Goal: Information Seeking & Learning: Get advice/opinions

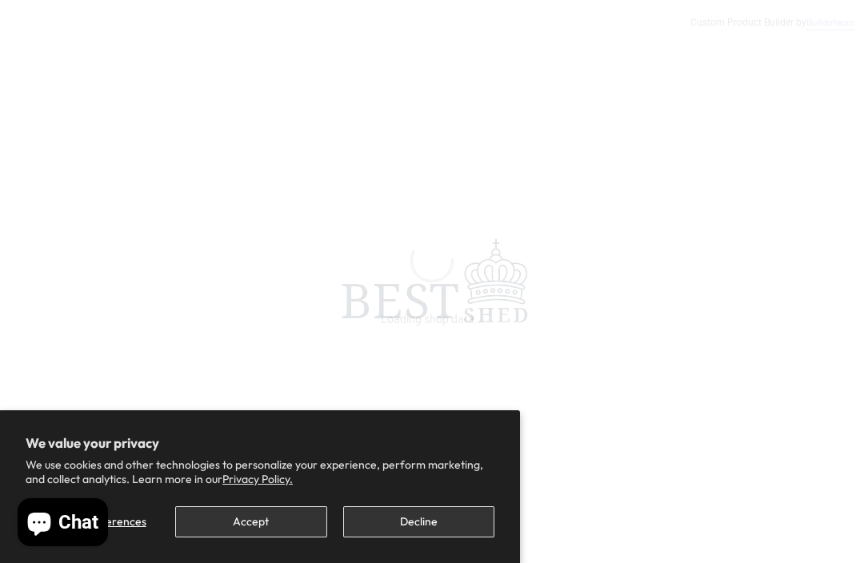
click at [263, 517] on button "Accept" at bounding box center [250, 522] width 151 height 31
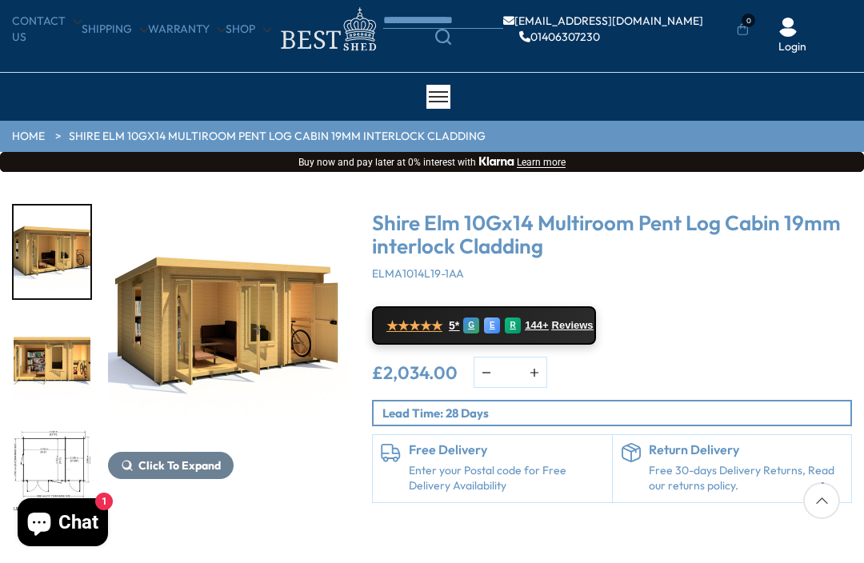
scroll to position [44, 0]
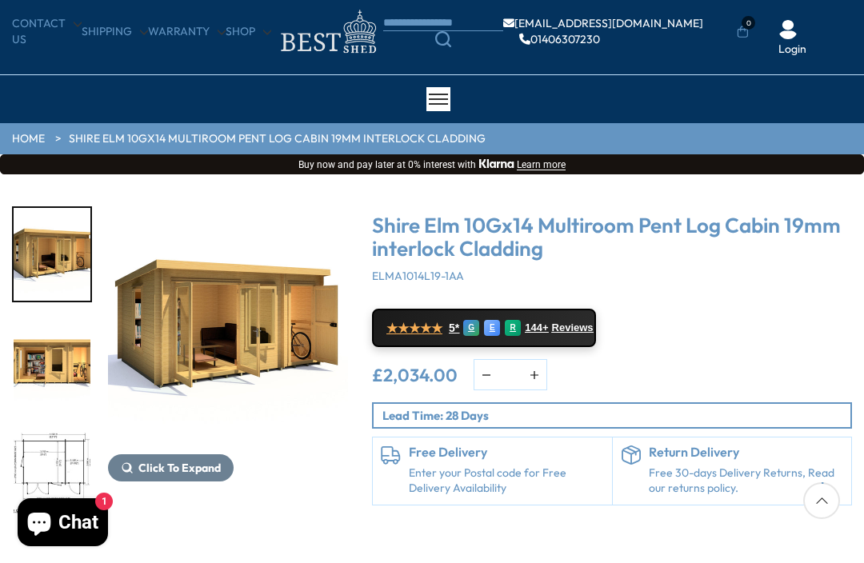
click at [271, 364] on img "1 / 11" at bounding box center [228, 326] width 240 height 240
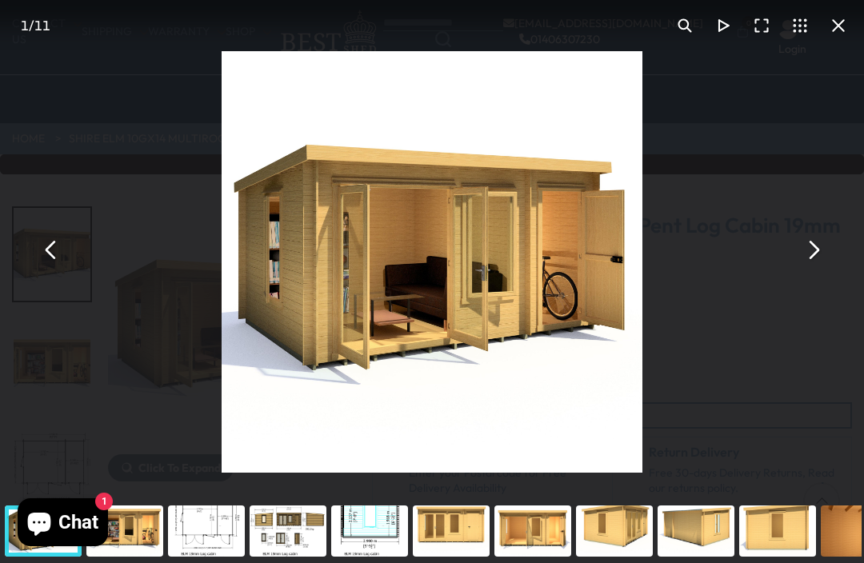
click at [815, 269] on button "You can close this modal content with the ESC key" at bounding box center [813, 249] width 38 height 38
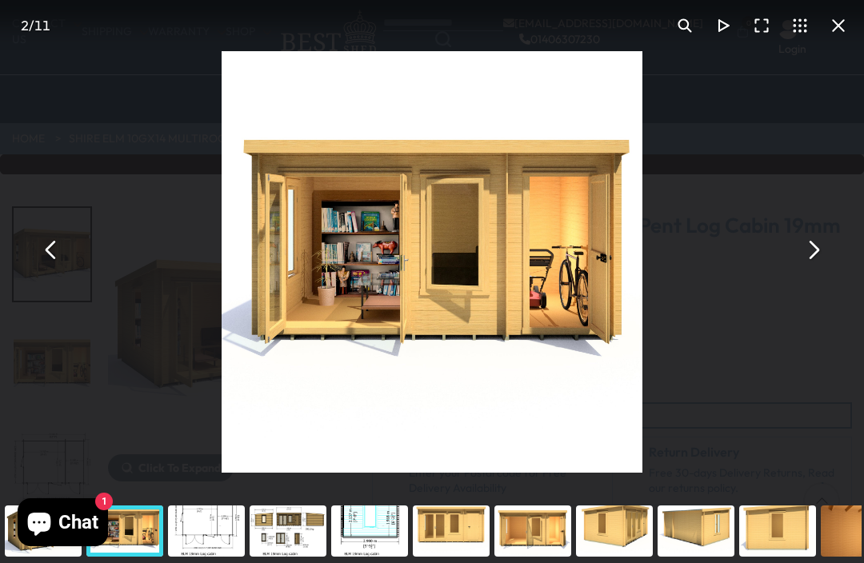
click at [807, 269] on button "You can close this modal content with the ESC key" at bounding box center [813, 249] width 38 height 38
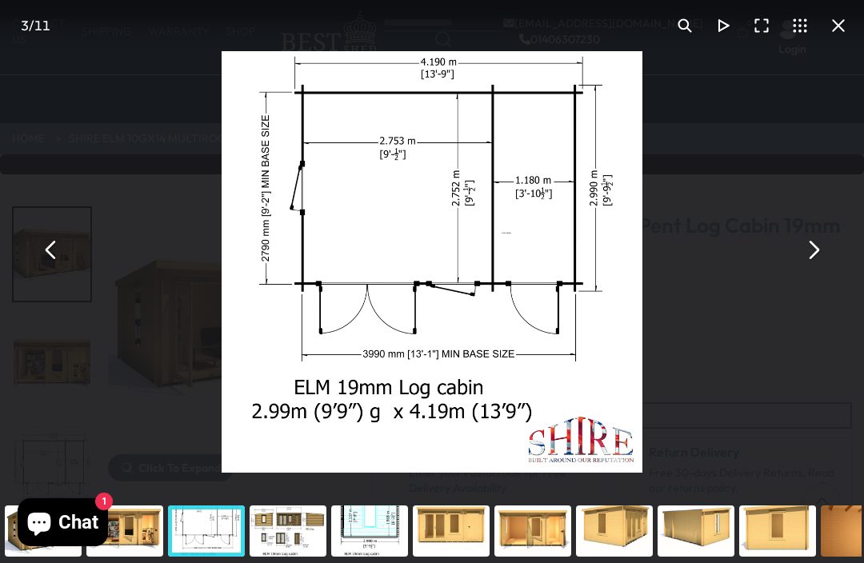
click at [807, 269] on button "You can close this modal content with the ESC key" at bounding box center [813, 249] width 38 height 38
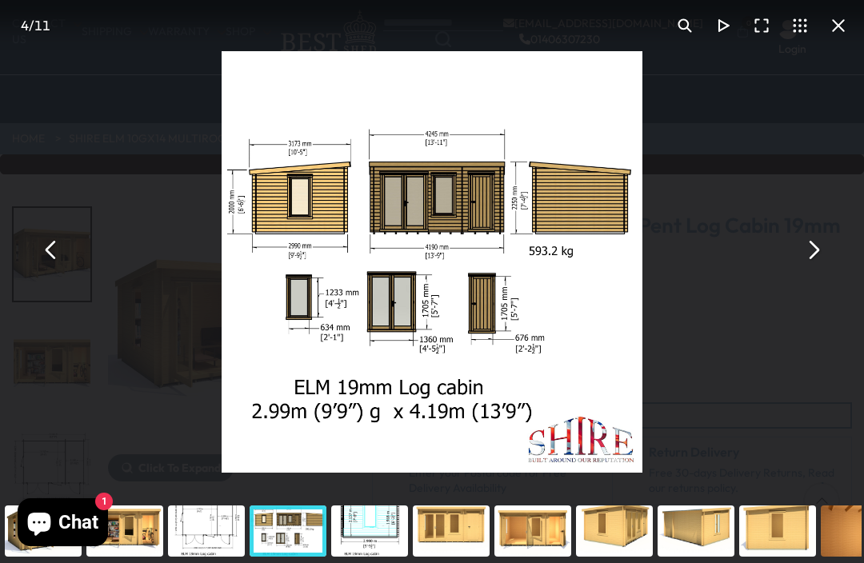
click at [810, 269] on button "You can close this modal content with the ESC key" at bounding box center [813, 249] width 38 height 38
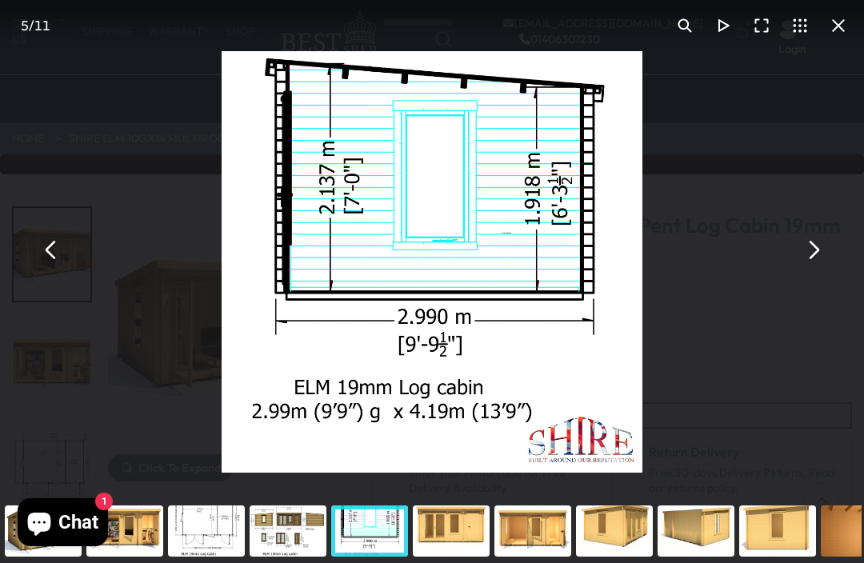
click at [822, 269] on button "You can close this modal content with the ESC key" at bounding box center [813, 249] width 38 height 38
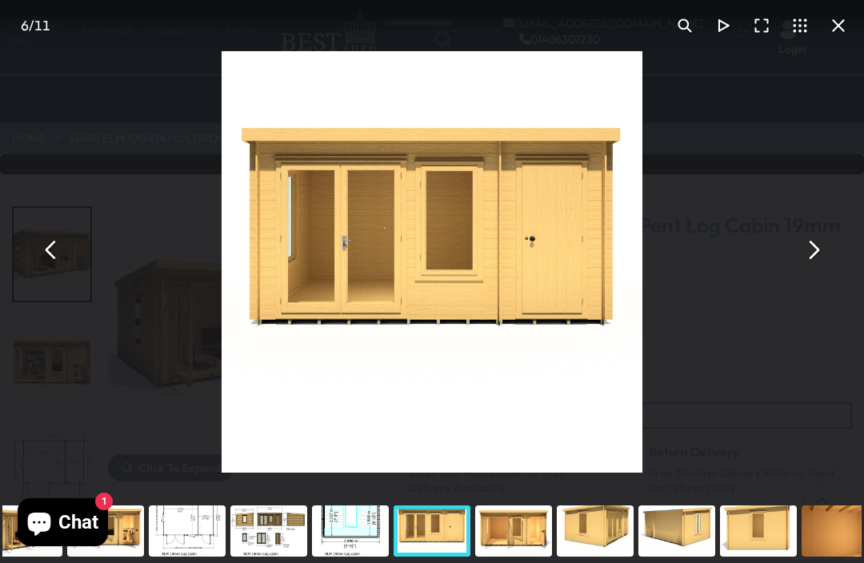
click at [819, 264] on button "You can close this modal content with the ESC key" at bounding box center [813, 249] width 38 height 38
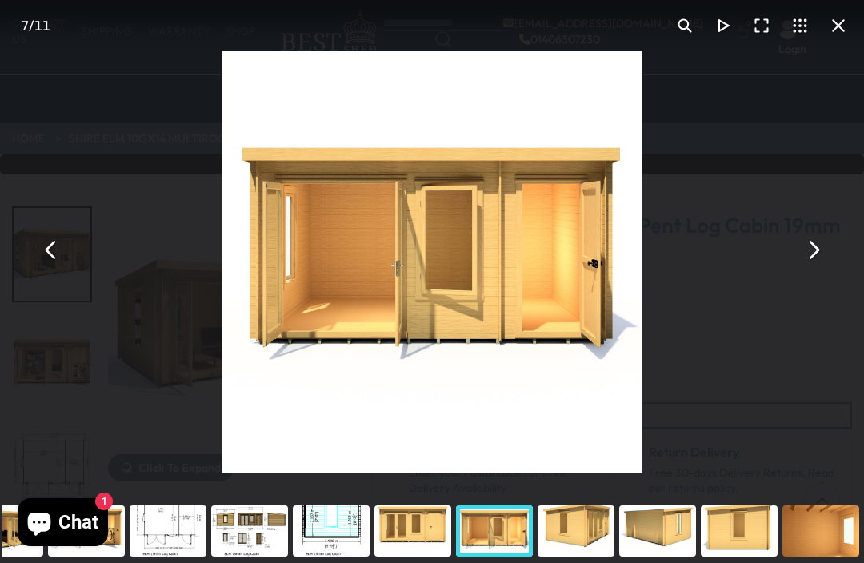
click at [820, 265] on button "You can close this modal content with the ESC key" at bounding box center [813, 249] width 38 height 38
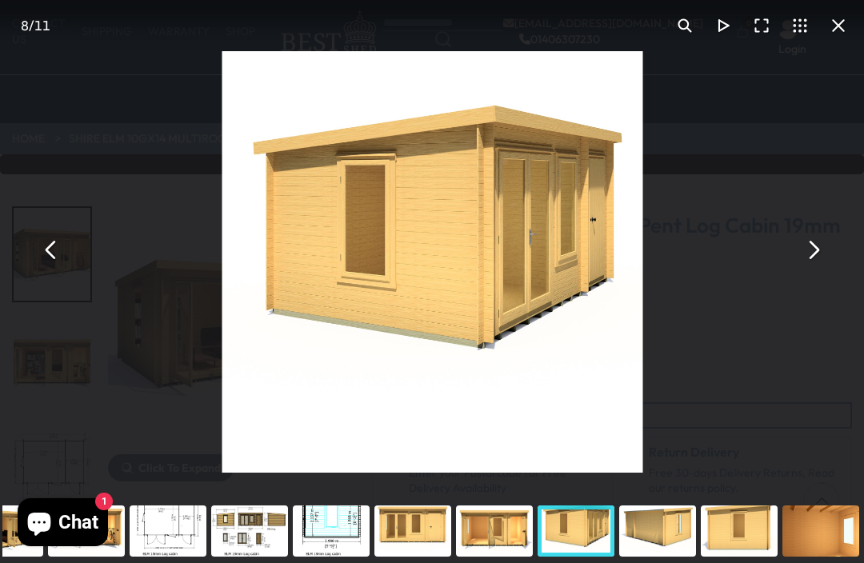
click at [819, 265] on button "You can close this modal content with the ESC key" at bounding box center [813, 249] width 38 height 38
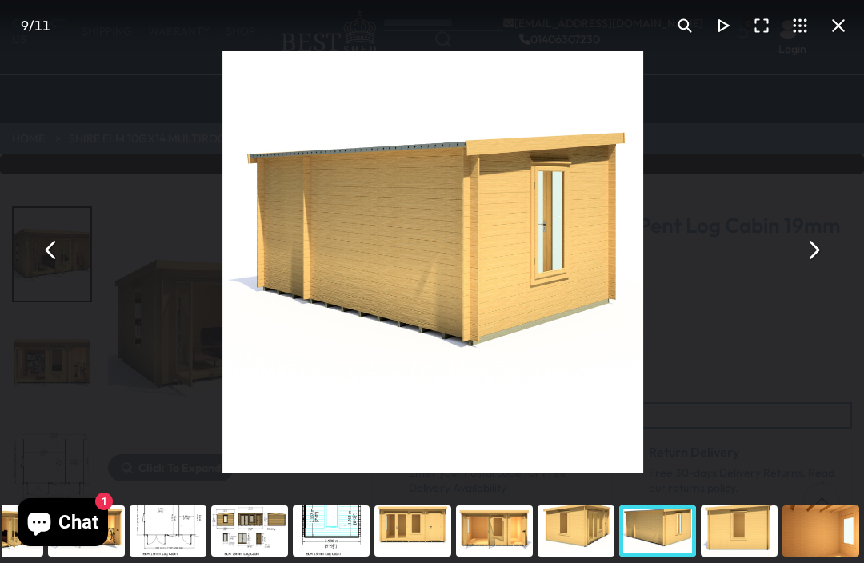
click at [823, 266] on button "You can close this modal content with the ESC key" at bounding box center [813, 249] width 38 height 38
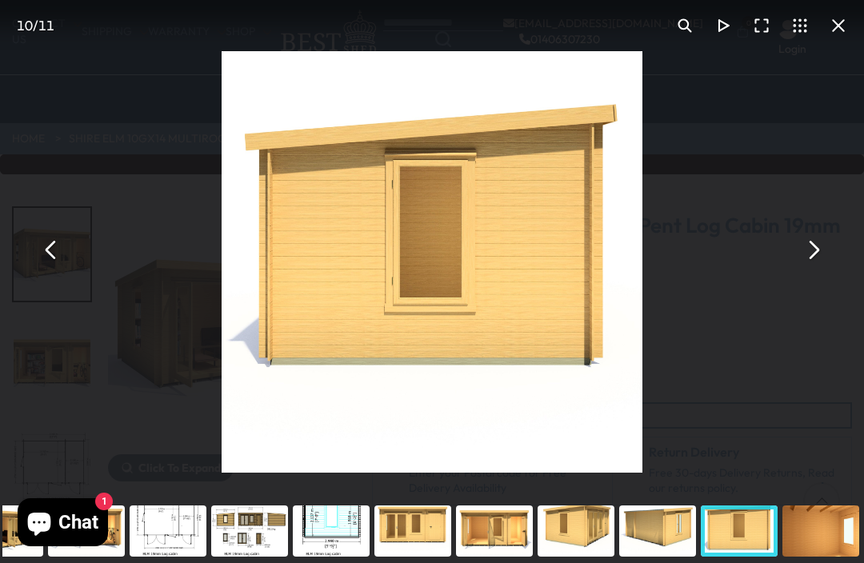
click at [817, 267] on button "You can close this modal content with the ESC key" at bounding box center [813, 249] width 38 height 38
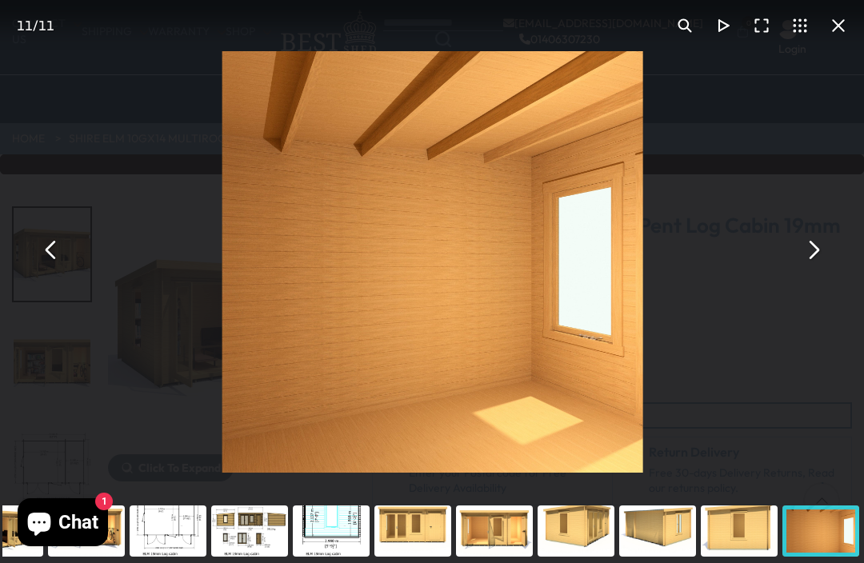
click at [823, 265] on button "You can close this modal content with the ESC key" at bounding box center [813, 249] width 38 height 38
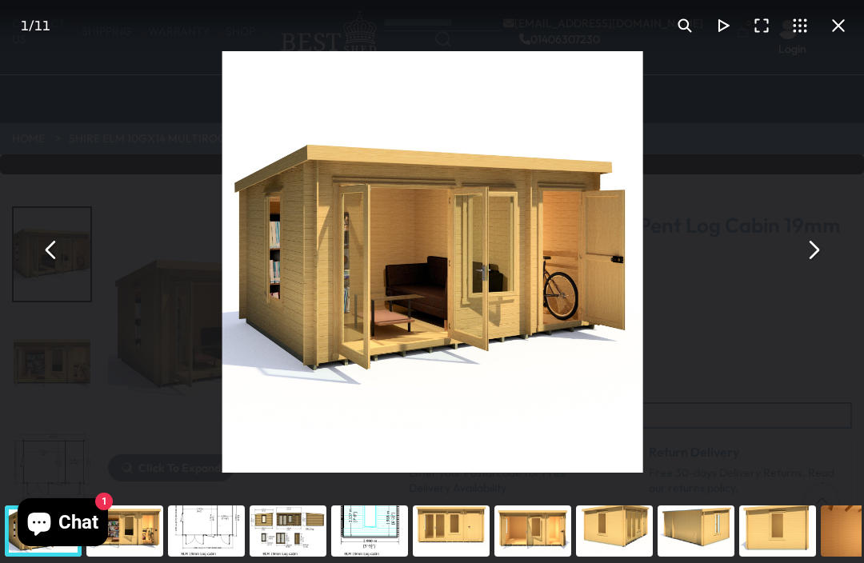
click at [832, 260] on div "Shire Elm 10Gx14 Multiroom Pent Log Cabin 19mm interlock Cladding - Best Shed" at bounding box center [433, 249] width 864 height 499
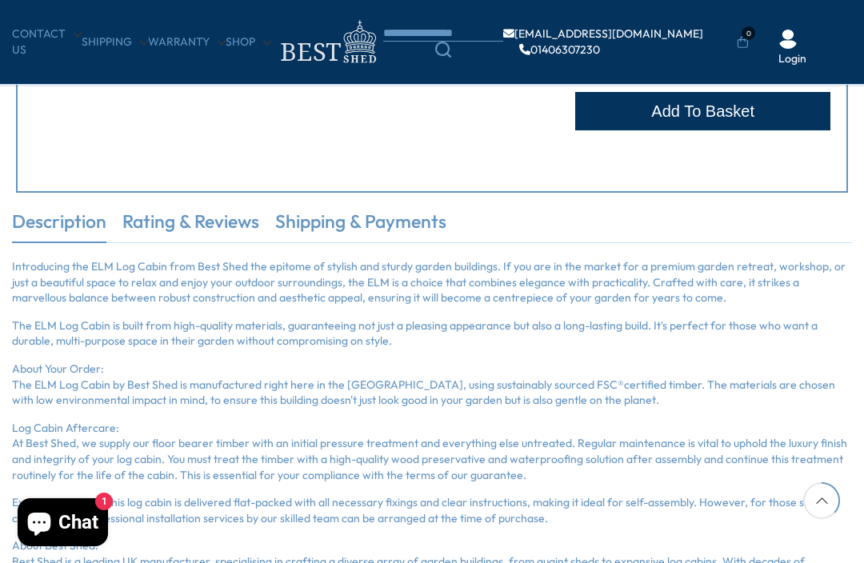
scroll to position [863, 0]
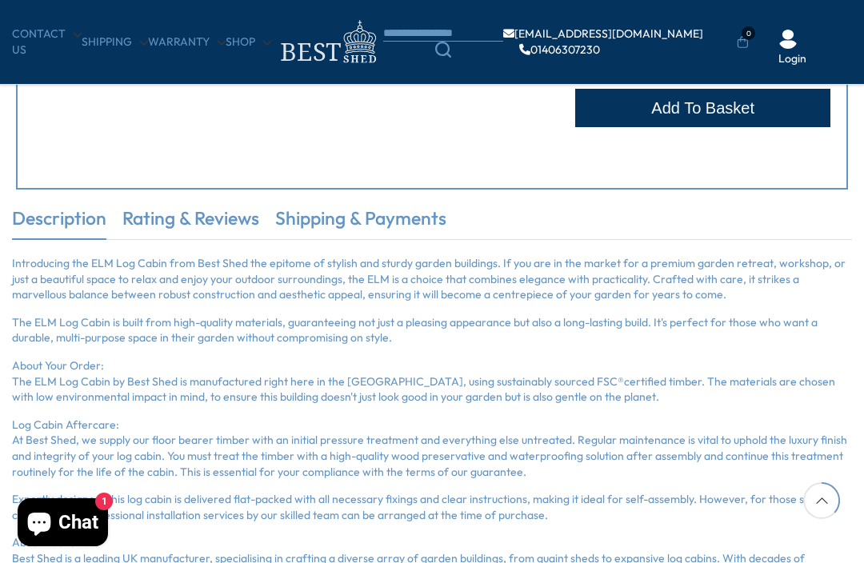
click at [220, 222] on link "Rating & Reviews" at bounding box center [190, 223] width 137 height 34
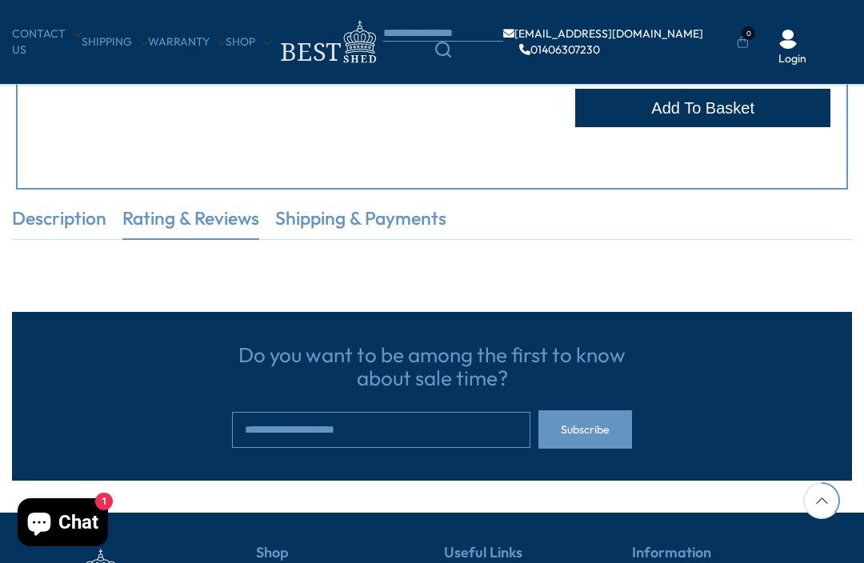
click at [211, 228] on link "Rating & Reviews" at bounding box center [190, 223] width 137 height 34
click at [198, 230] on link "Rating & Reviews" at bounding box center [190, 223] width 137 height 34
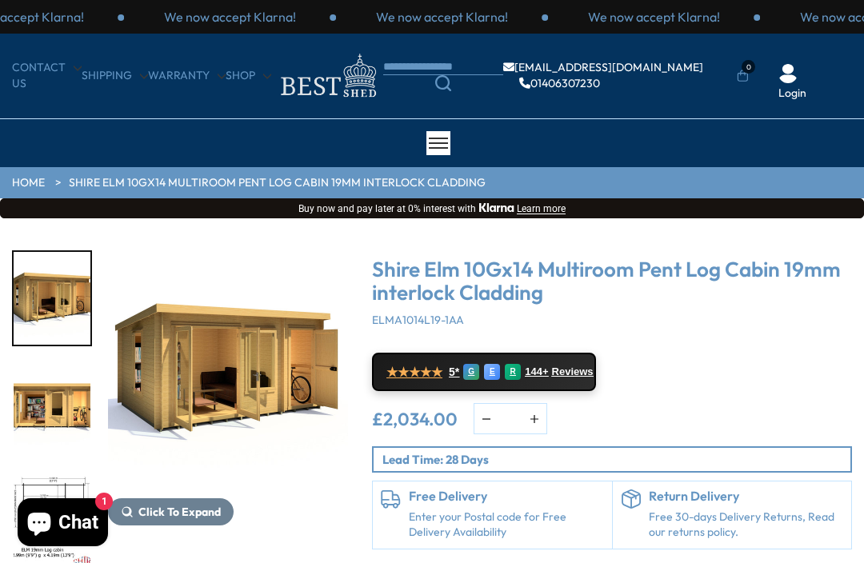
scroll to position [97, 0]
